Goal: Information Seeking & Learning: Learn about a topic

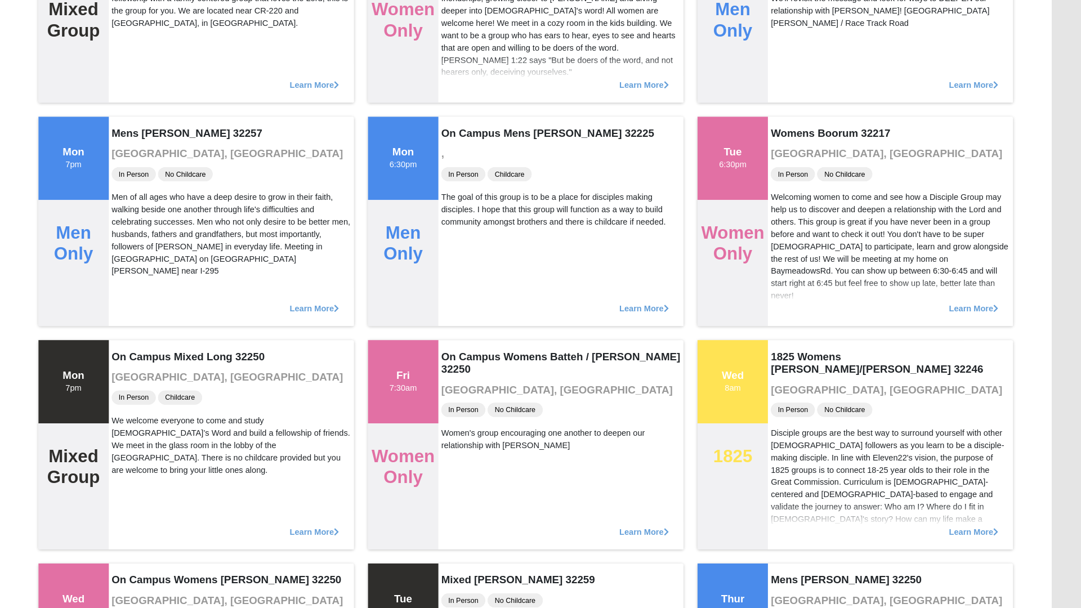
scroll to position [243, 0]
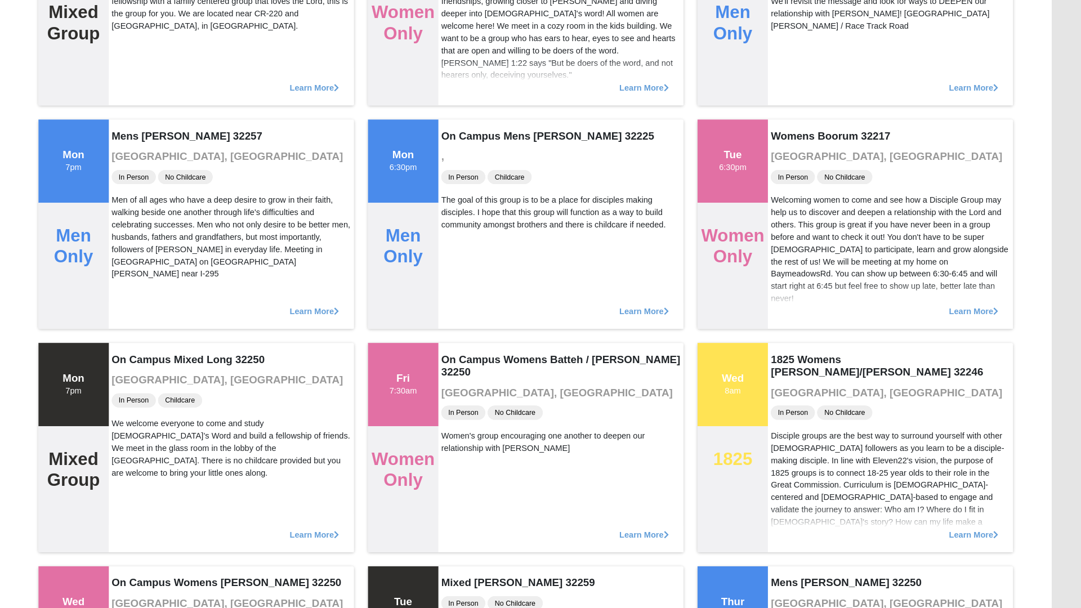
click at [439, 230] on h2 "Men Only" at bounding box center [423, 236] width 51 height 41
click at [432, 387] on div "Fri 7:30am" at bounding box center [423, 369] width 68 height 81
click at [757, 382] on div "Wed 8am" at bounding box center [740, 369] width 68 height 81
click at [429, 202] on div "Men Only" at bounding box center [423, 255] width 68 height 120
click at [178, 201] on div "Men of all ages who have a deep desire to grow in their faith, walking beside o…" at bounding box center [258, 227] width 230 height 83
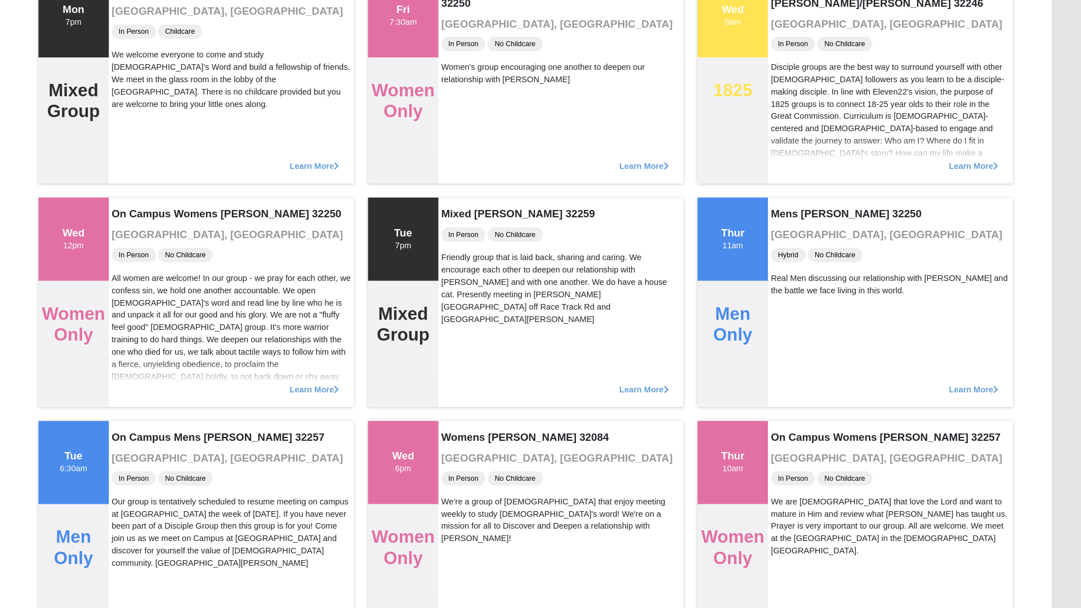
scroll to position [574, 0]
click at [766, 311] on div "Men Only" at bounding box center [740, 353] width 68 height 120
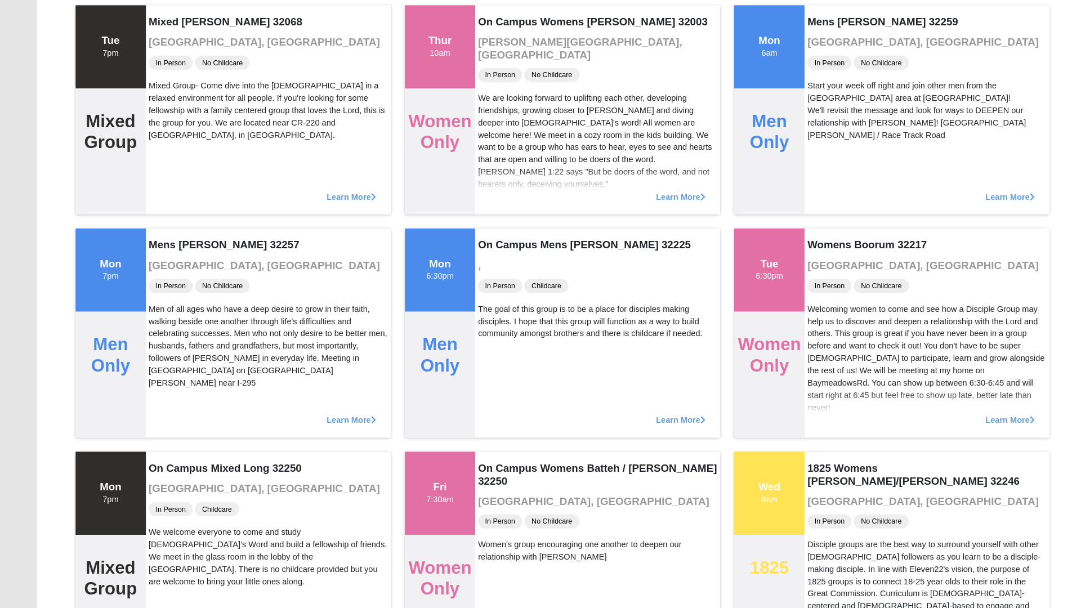
scroll to position [138, 0]
click at [349, 399] on span "Learn More" at bounding box center [337, 399] width 47 height 0
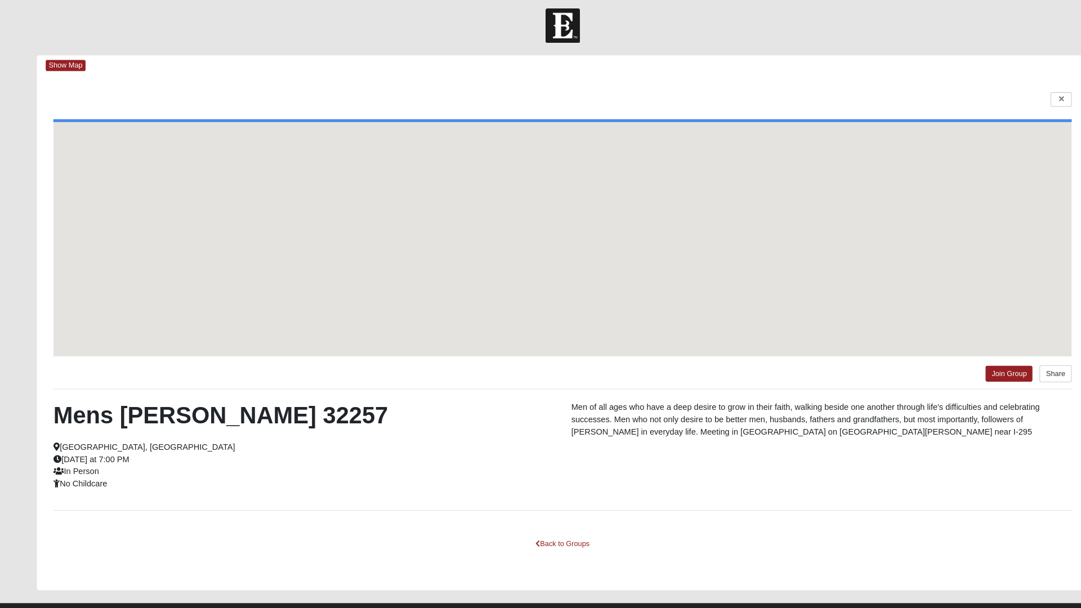
scroll to position [6, 0]
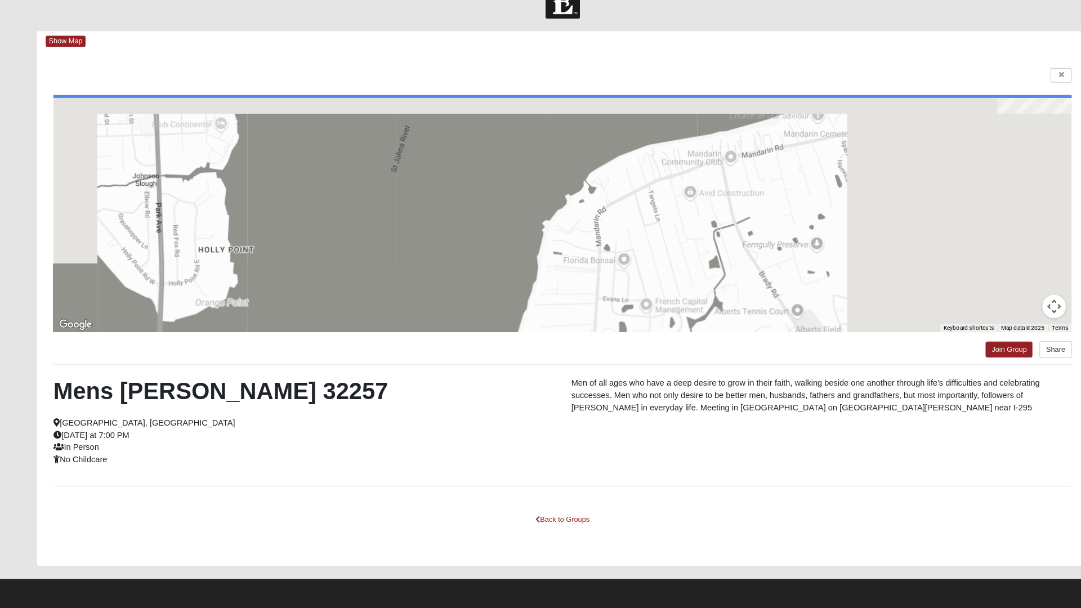
click at [409, 301] on div at bounding box center [540, 229] width 979 height 225
